Goal: Task Accomplishment & Management: Use online tool/utility

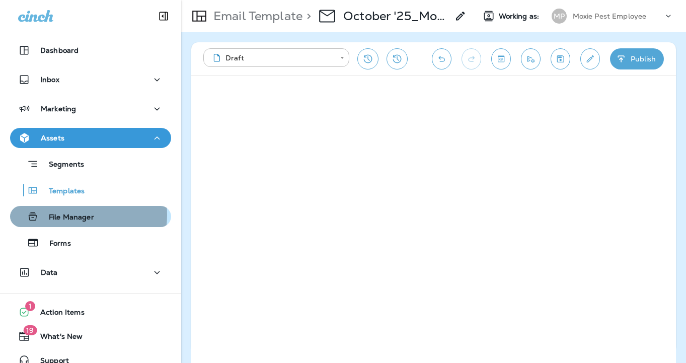
click at [71, 214] on p "File Manager" at bounding box center [66, 218] width 55 height 10
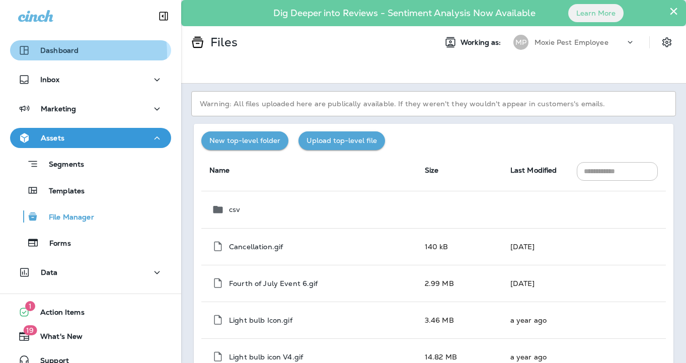
click at [61, 54] on p "Dashboard" at bounding box center [59, 50] width 38 height 8
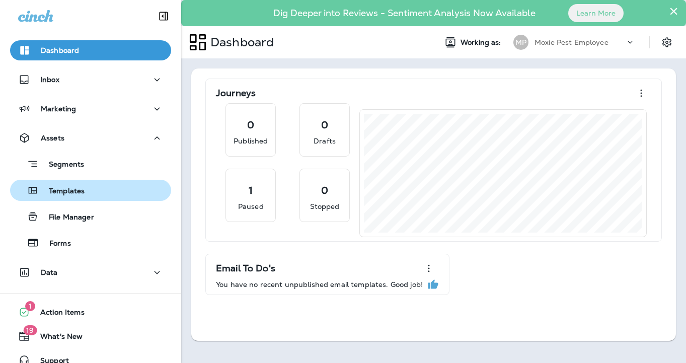
click at [65, 191] on p "Templates" at bounding box center [62, 192] width 46 height 10
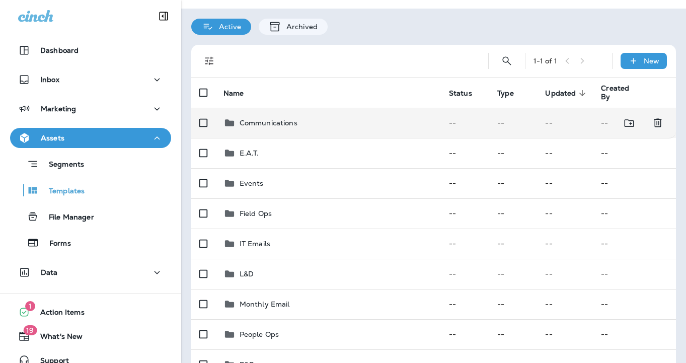
scroll to position [107, 0]
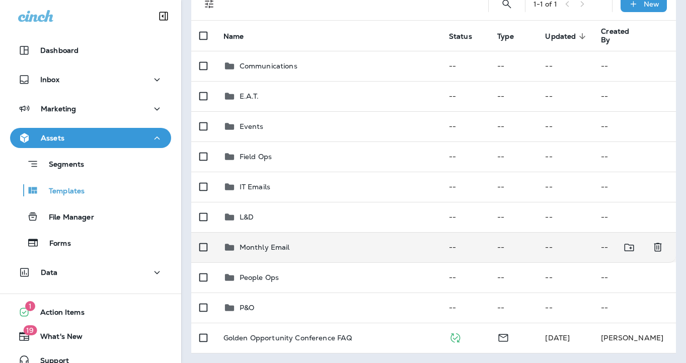
click at [253, 246] on p "Monthly Email" at bounding box center [265, 247] width 50 height 8
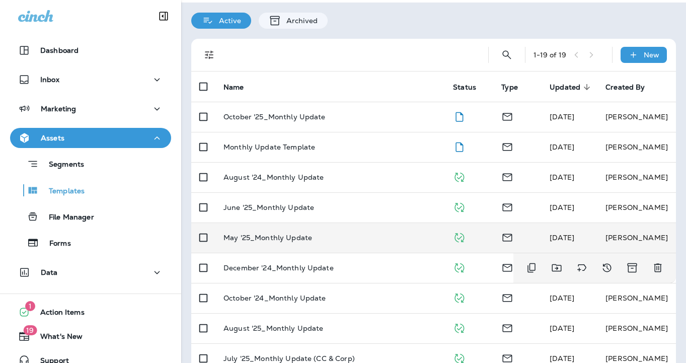
scroll to position [55, 0]
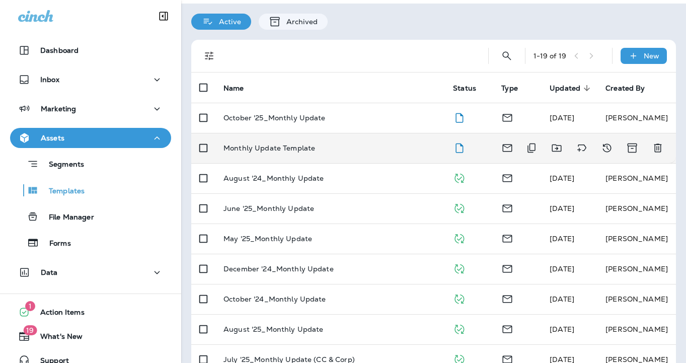
click at [288, 145] on p "Monthly Update Template" at bounding box center [270, 148] width 92 height 8
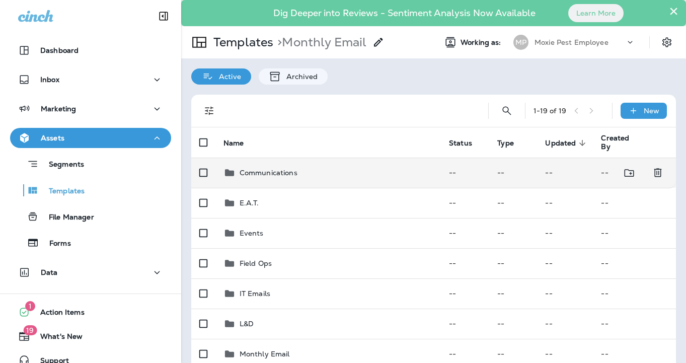
click at [253, 175] on p "Communications" at bounding box center [269, 173] width 58 height 8
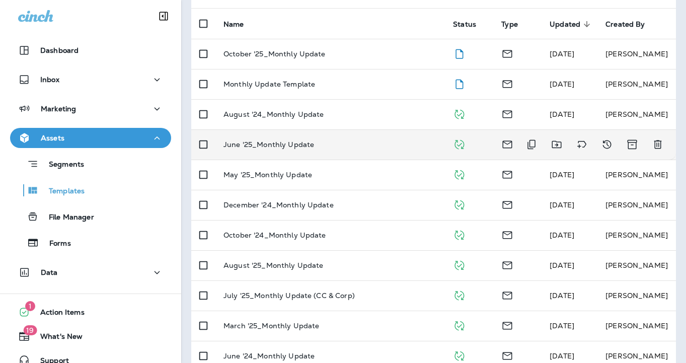
scroll to position [130, 0]
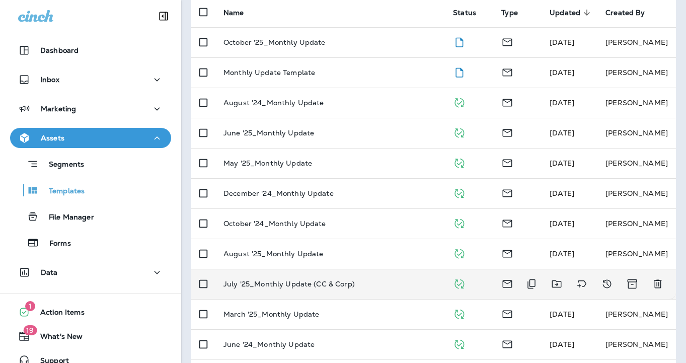
click at [279, 284] on p "July '25_Monthly Update (CC & Corp)" at bounding box center [289, 284] width 131 height 8
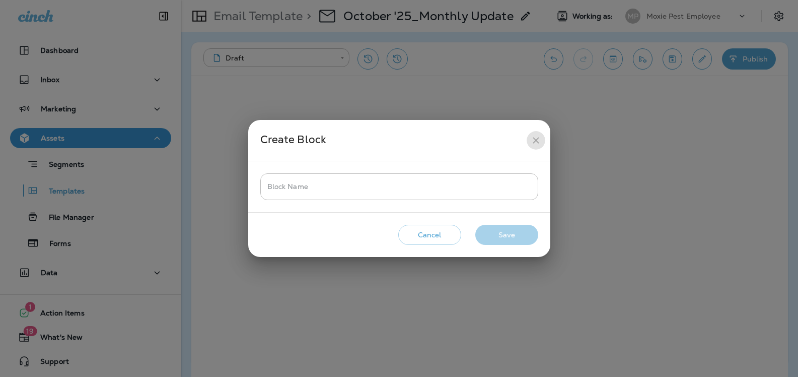
drag, startPoint x: 536, startPoint y: 138, endPoint x: 561, endPoint y: 142, distance: 25.5
click at [536, 138] on icon "close" at bounding box center [536, 140] width 11 height 11
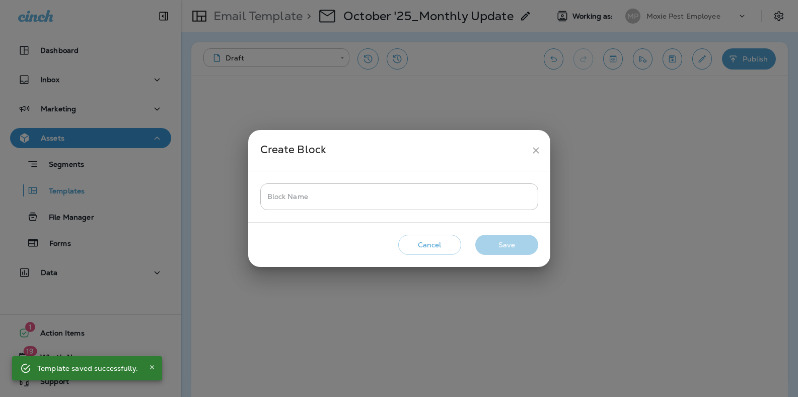
click at [537, 147] on icon "close" at bounding box center [536, 150] width 11 height 11
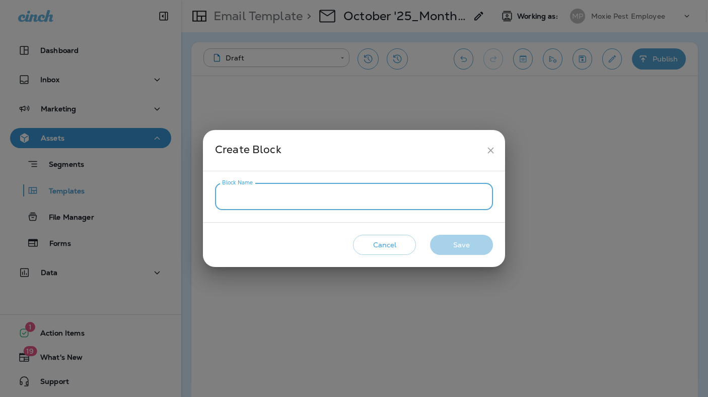
click at [270, 198] on input "Block Name" at bounding box center [354, 196] width 278 height 27
type input "**********"
click at [463, 242] on button "Save" at bounding box center [461, 245] width 63 height 21
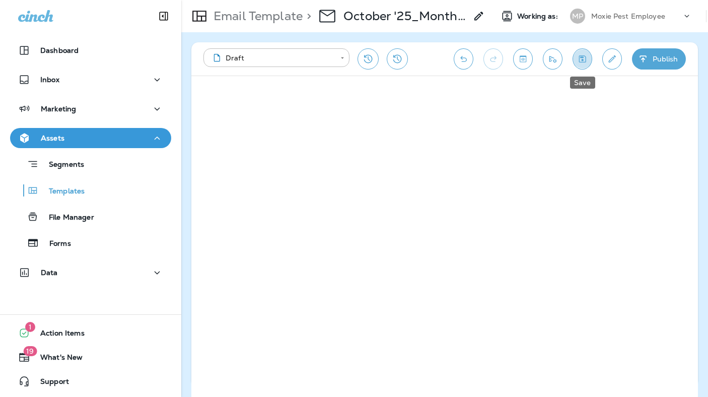
click at [581, 57] on icon "Save" at bounding box center [582, 58] width 7 height 7
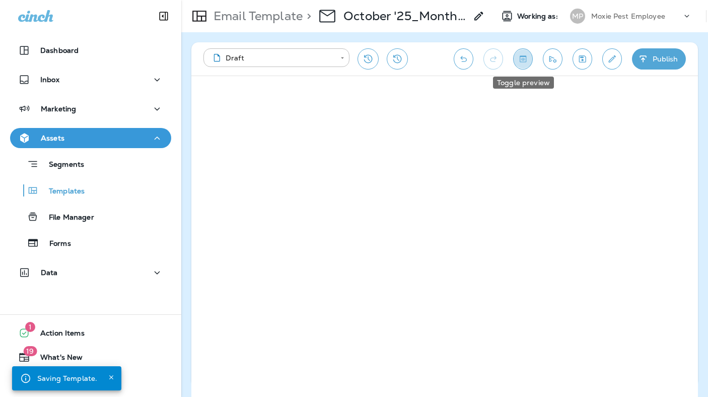
click at [522, 56] on icon "Toggle preview" at bounding box center [523, 58] width 7 height 7
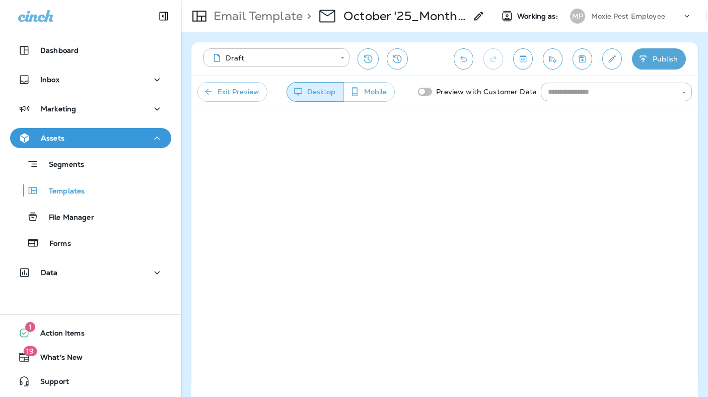
click at [371, 87] on button "Mobile" at bounding box center [368, 92] width 51 height 20
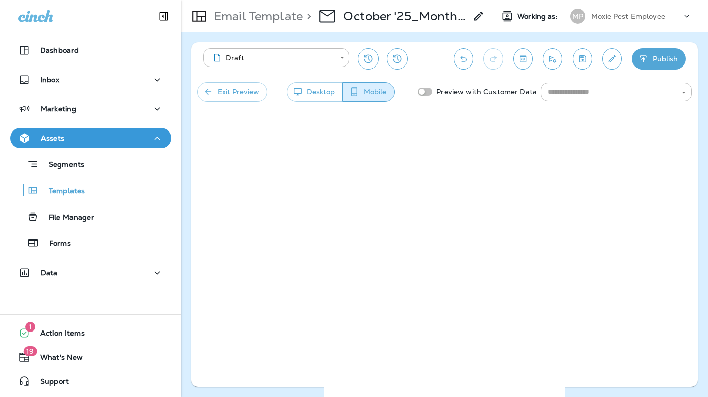
click at [211, 91] on icon "button" at bounding box center [208, 92] width 10 height 10
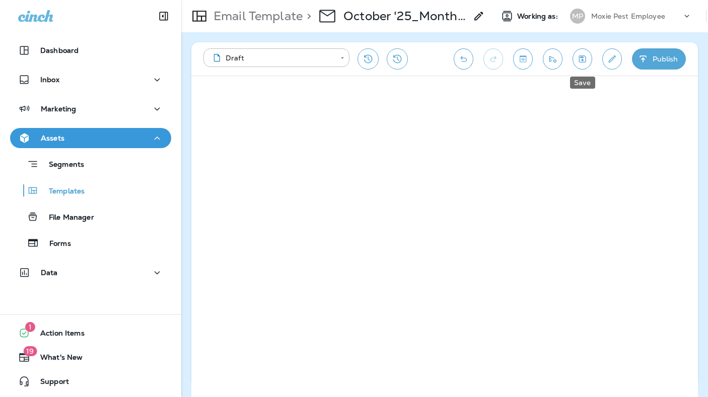
click at [579, 56] on icon "Save" at bounding box center [582, 58] width 7 height 7
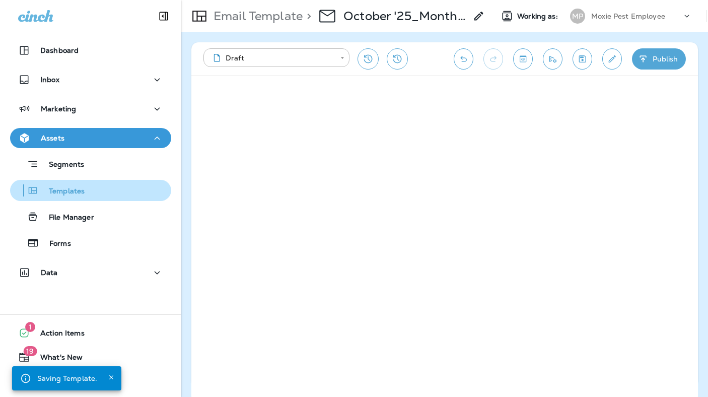
click at [72, 192] on p "Templates" at bounding box center [62, 192] width 46 height 10
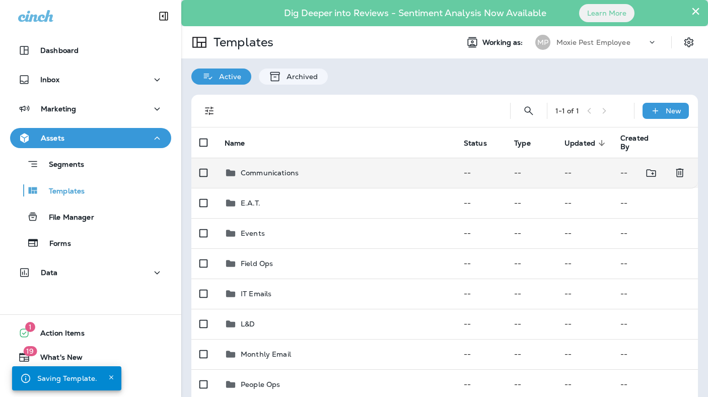
scroll to position [73, 0]
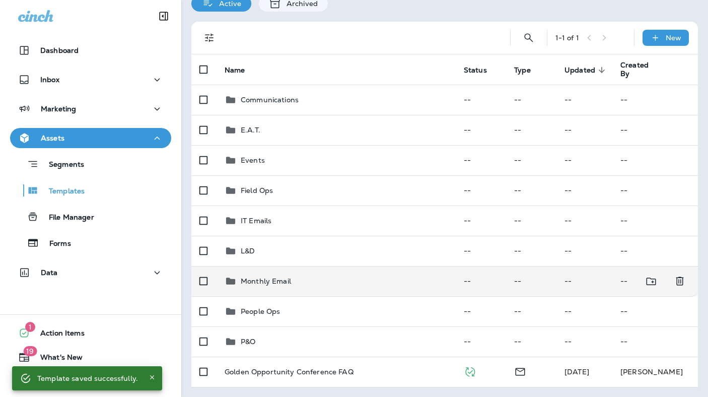
click at [296, 278] on div "Monthly Email" at bounding box center [336, 281] width 223 height 12
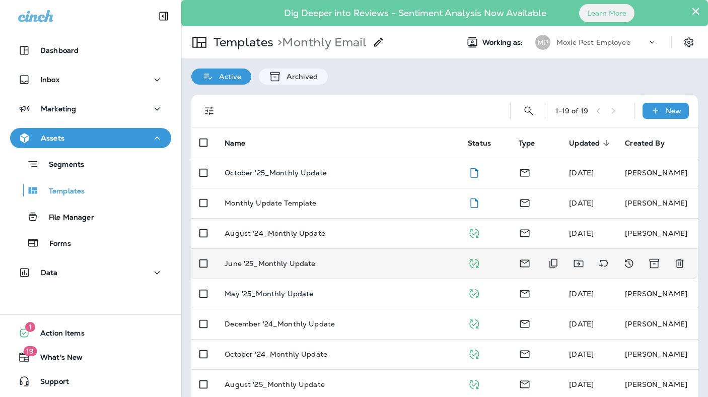
click at [293, 263] on p "June '25_Monthly Update" at bounding box center [270, 263] width 91 height 8
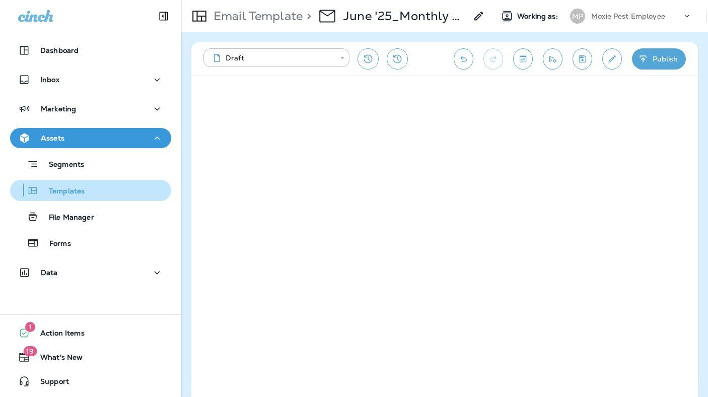
click at [68, 191] on p "Templates" at bounding box center [62, 192] width 46 height 10
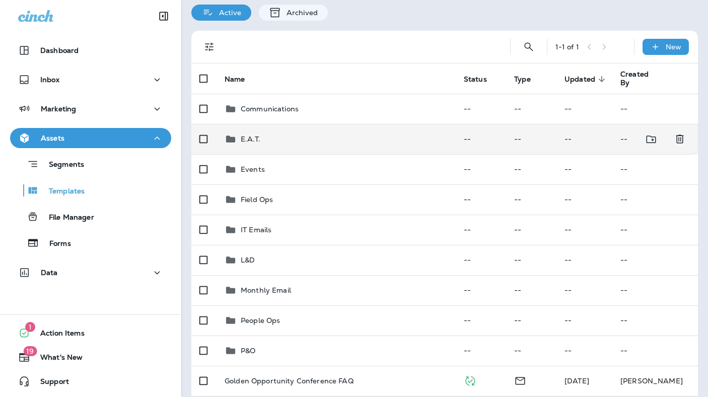
scroll to position [73, 0]
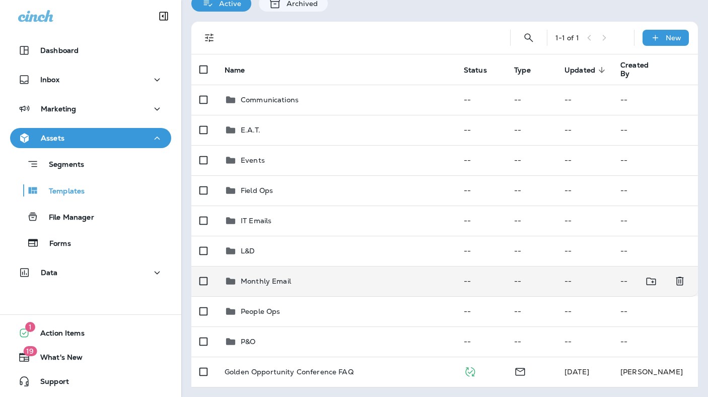
click at [318, 277] on div "Monthly Email" at bounding box center [336, 281] width 223 height 12
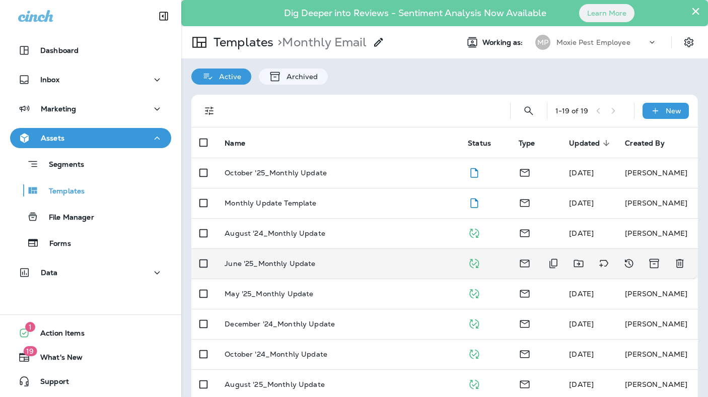
click at [310, 264] on p "June '25_Monthly Update" at bounding box center [270, 263] width 91 height 8
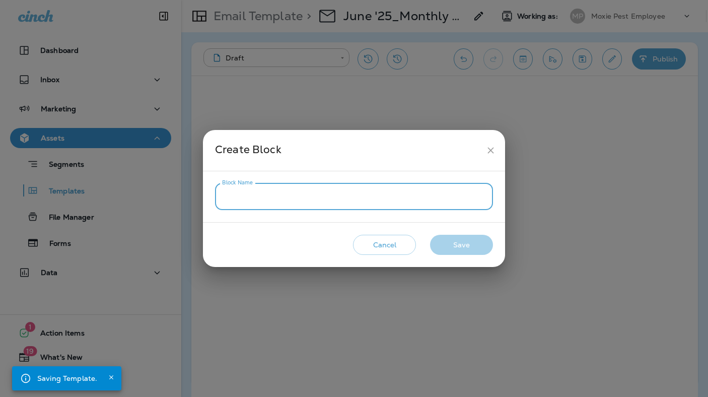
click at [229, 194] on input "Block Name" at bounding box center [354, 196] width 278 height 27
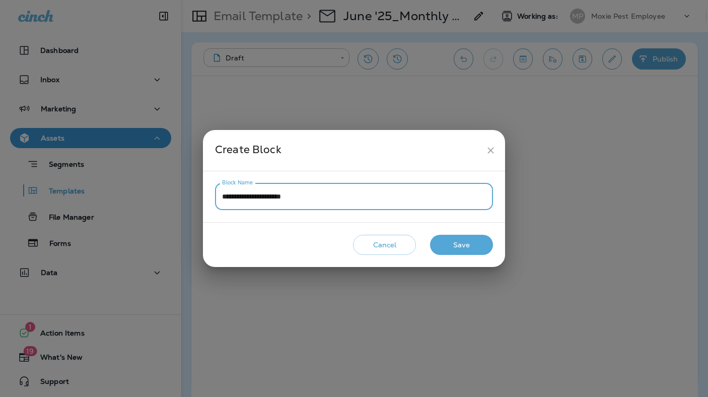
type input "**********"
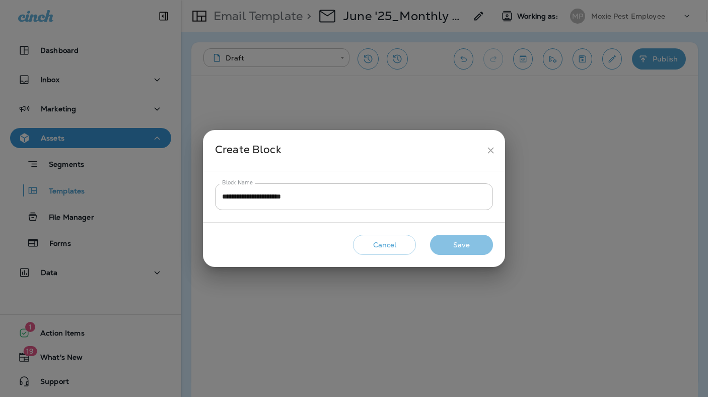
click at [462, 244] on button "Save" at bounding box center [461, 245] width 63 height 21
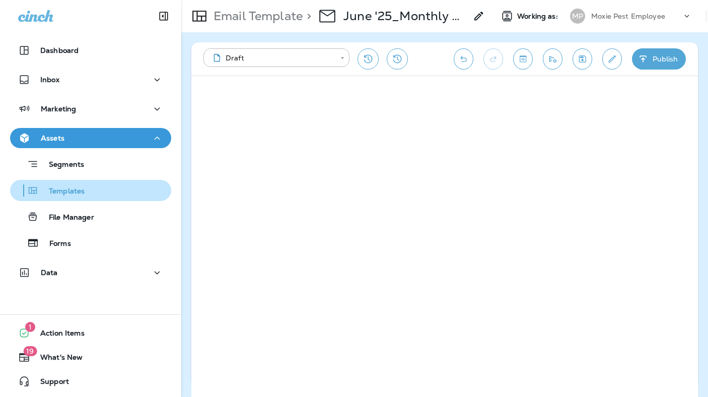
click at [85, 189] on div "Templates" at bounding box center [90, 190] width 153 height 15
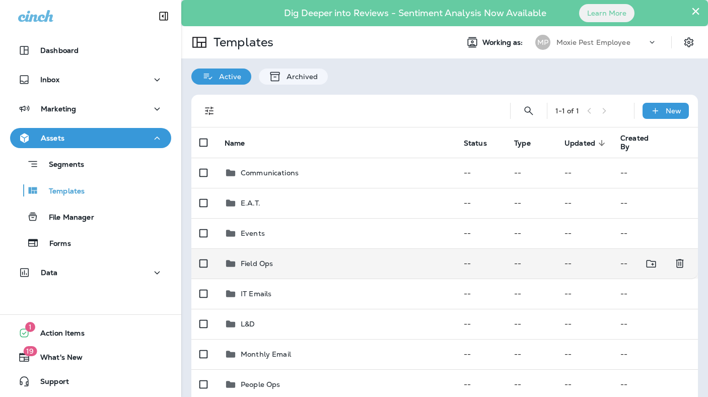
scroll to position [73, 0]
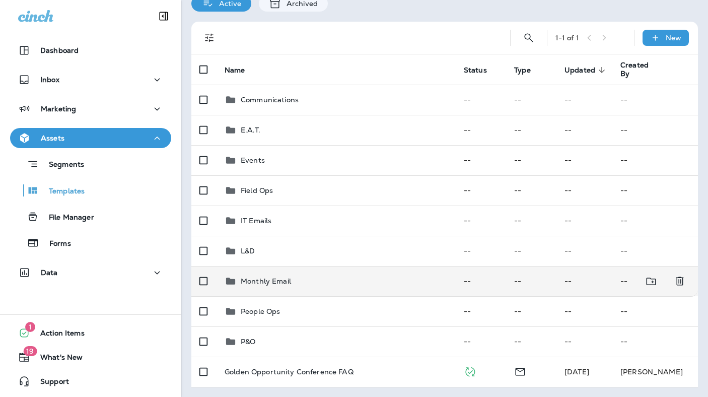
click at [246, 282] on p "Monthly Email" at bounding box center [266, 281] width 50 height 8
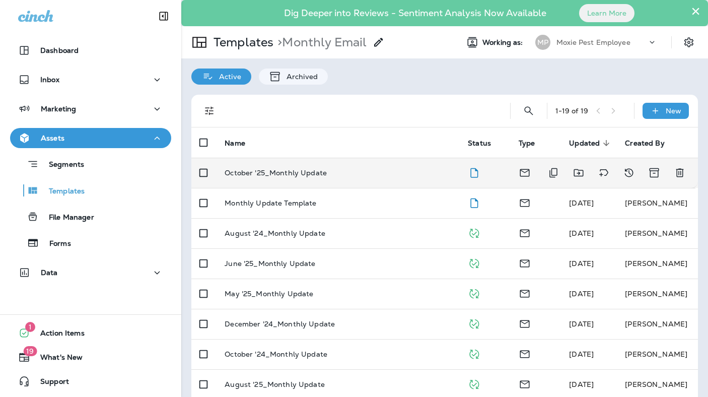
click at [290, 173] on p "October '25_Monthly Update" at bounding box center [276, 173] width 102 height 8
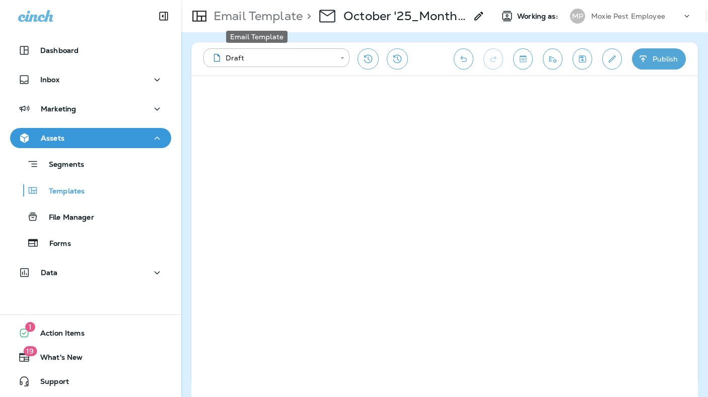
click at [251, 16] on p "Email Template" at bounding box center [255, 16] width 93 height 15
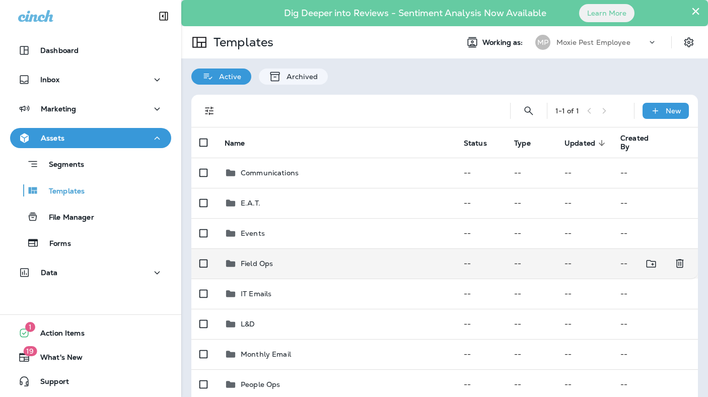
scroll to position [73, 0]
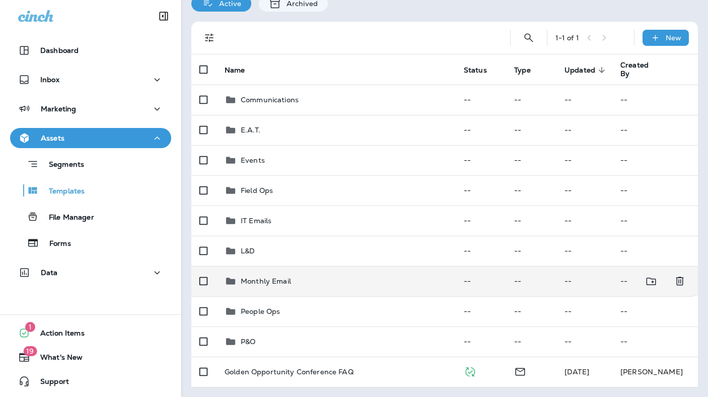
click at [259, 281] on p "Monthly Email" at bounding box center [266, 281] width 50 height 8
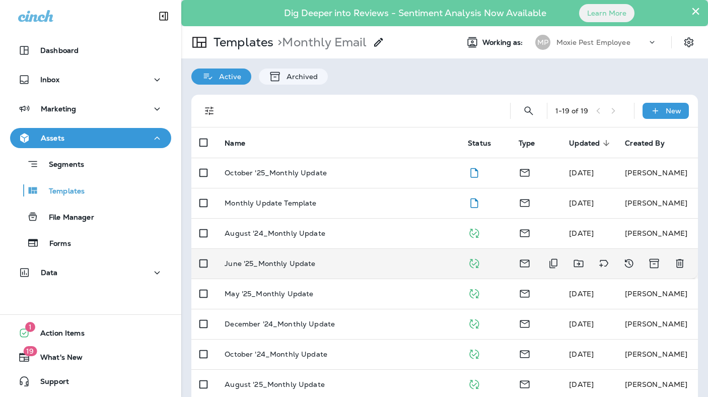
click at [268, 265] on p "June '25_Monthly Update" at bounding box center [270, 263] width 91 height 8
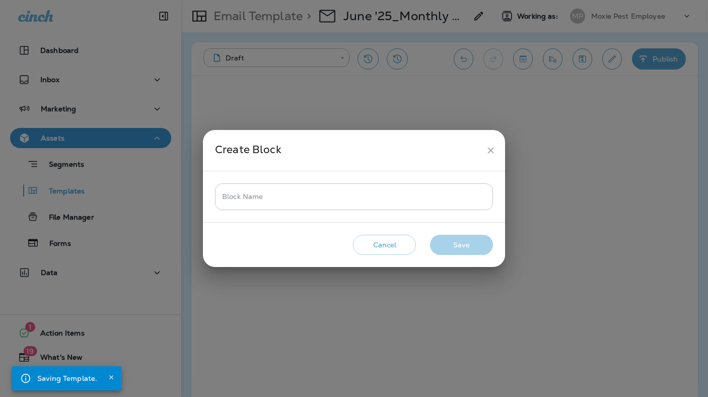
click at [254, 199] on input "Block Name" at bounding box center [354, 196] width 278 height 27
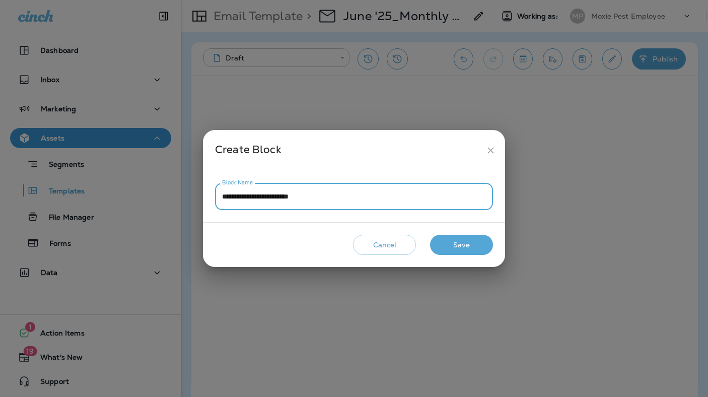
type input "**********"
click at [481, 249] on button "Save" at bounding box center [461, 245] width 63 height 21
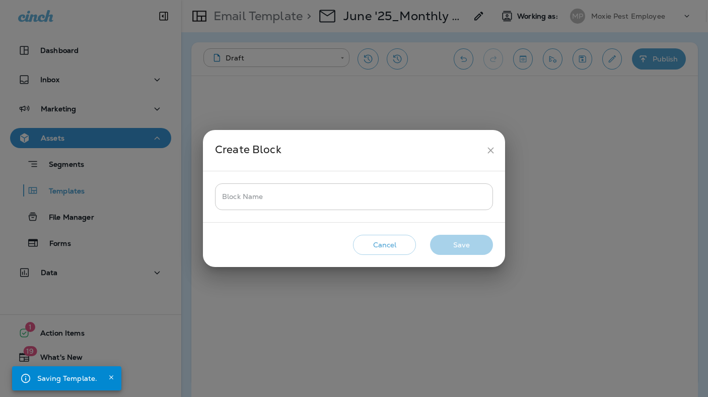
click at [272, 193] on input "Block Name" at bounding box center [354, 196] width 278 height 27
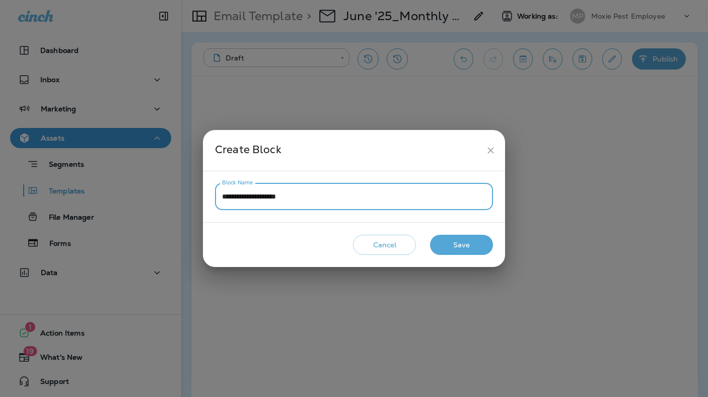
type input "**********"
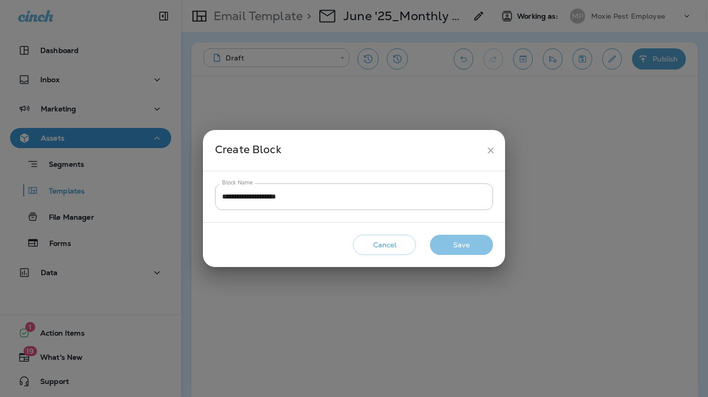
click at [462, 247] on button "Save" at bounding box center [461, 245] width 63 height 21
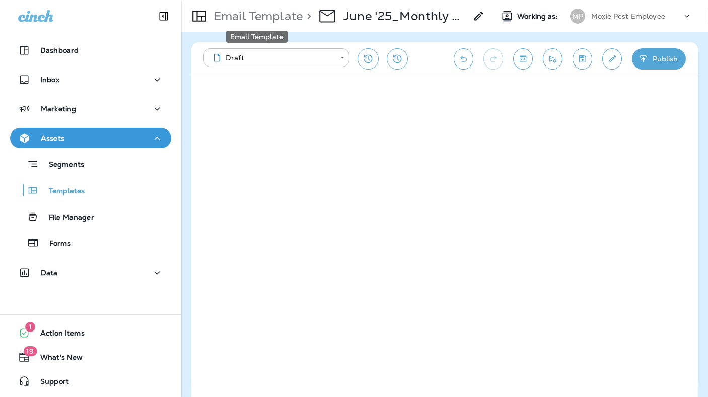
click at [263, 15] on p "Email Template" at bounding box center [255, 16] width 93 height 15
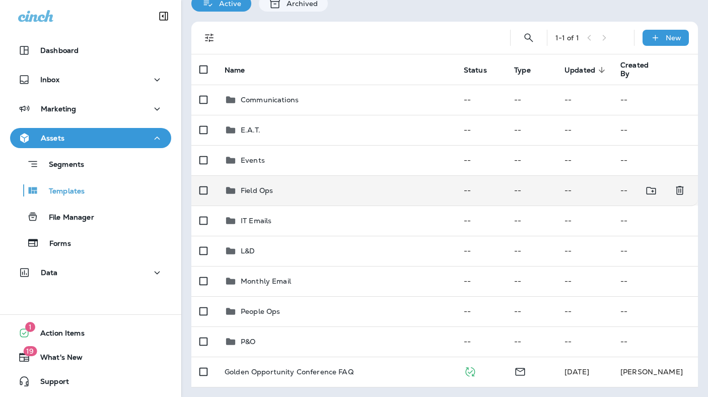
scroll to position [73, 0]
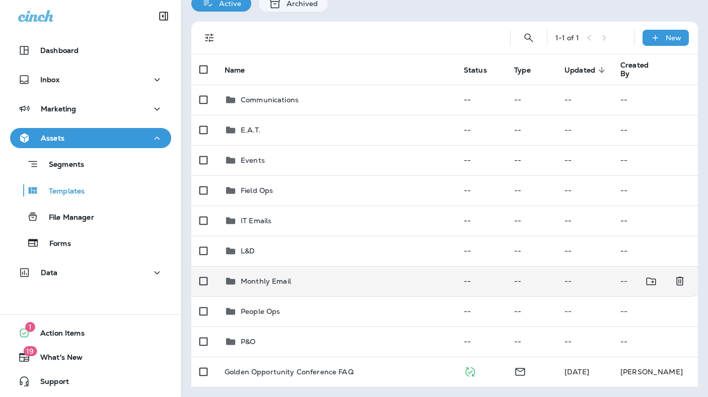
click at [269, 279] on p "Monthly Email" at bounding box center [266, 281] width 50 height 8
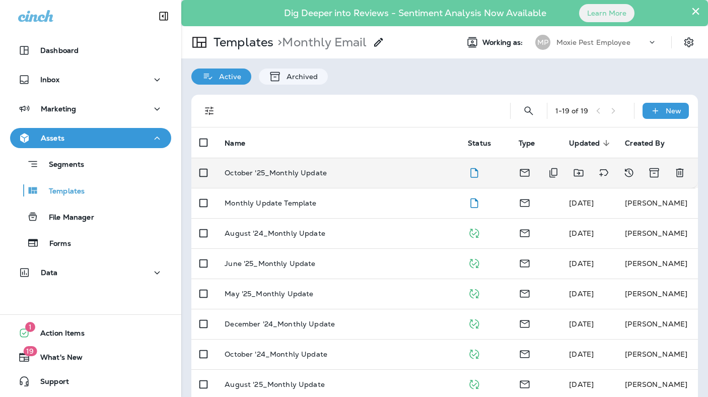
click at [262, 176] on p "October '25_Monthly Update" at bounding box center [276, 173] width 102 height 8
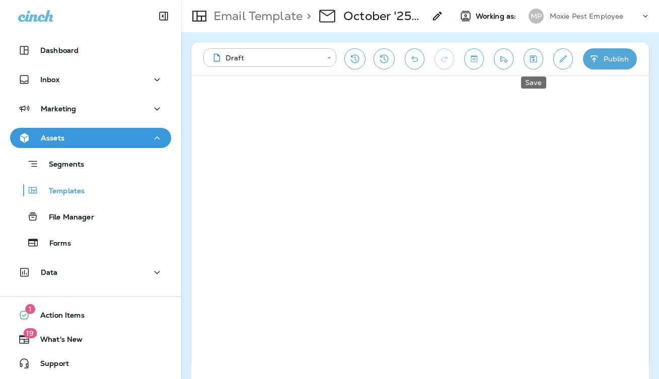
click at [533, 56] on icon "Save" at bounding box center [533, 58] width 7 height 7
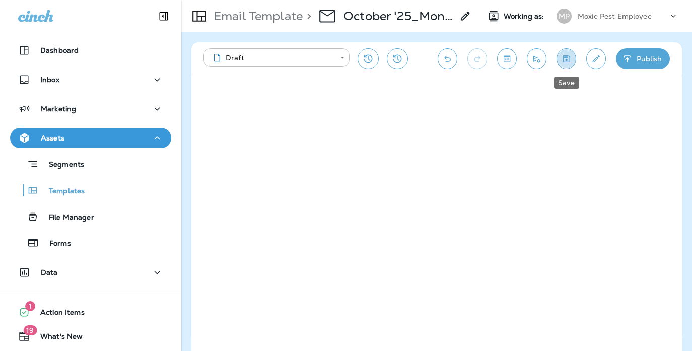
click at [568, 55] on icon "Save" at bounding box center [566, 59] width 11 height 10
